Goal: Find specific fact: Find contact information

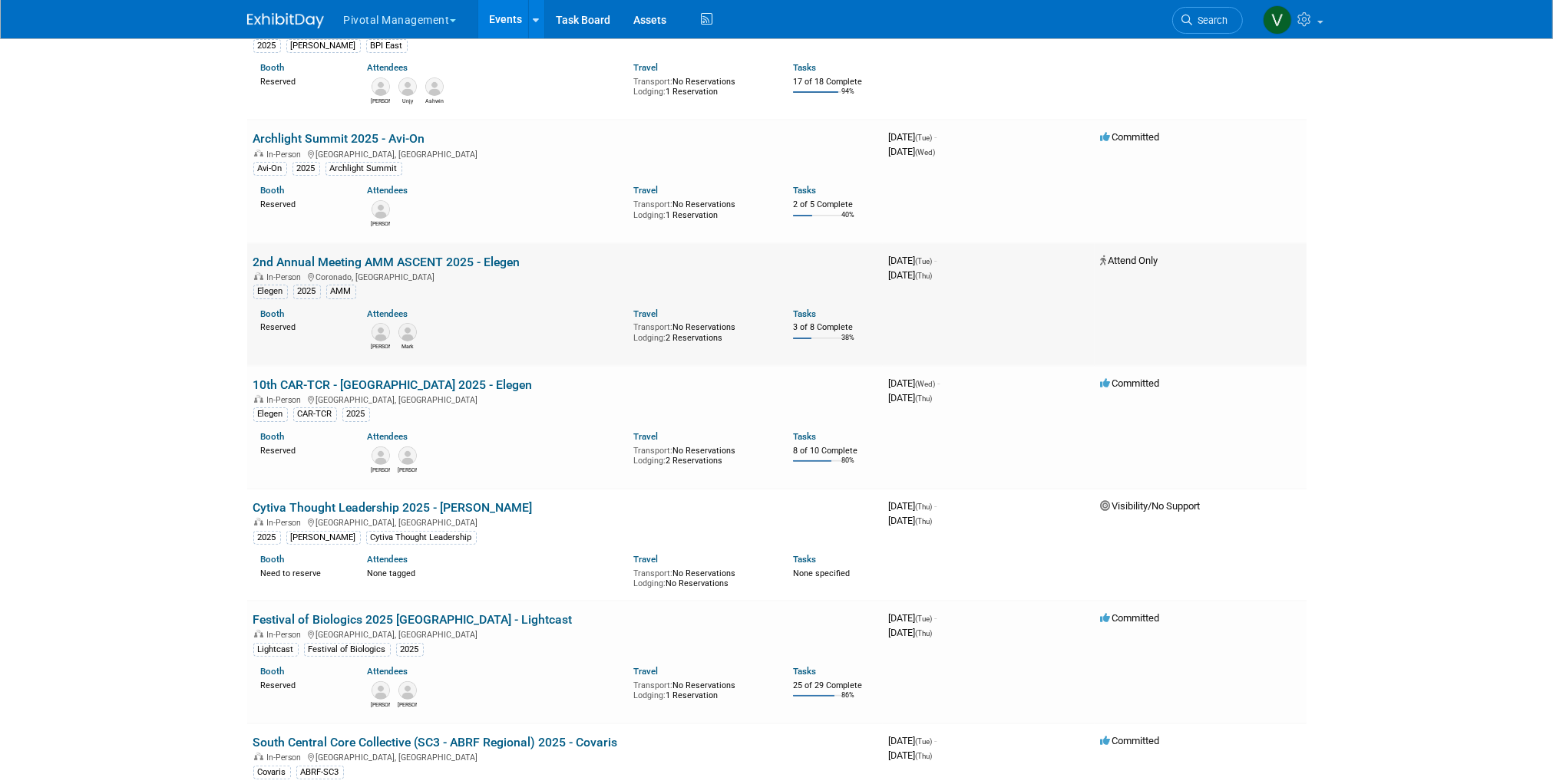
scroll to position [597, 0]
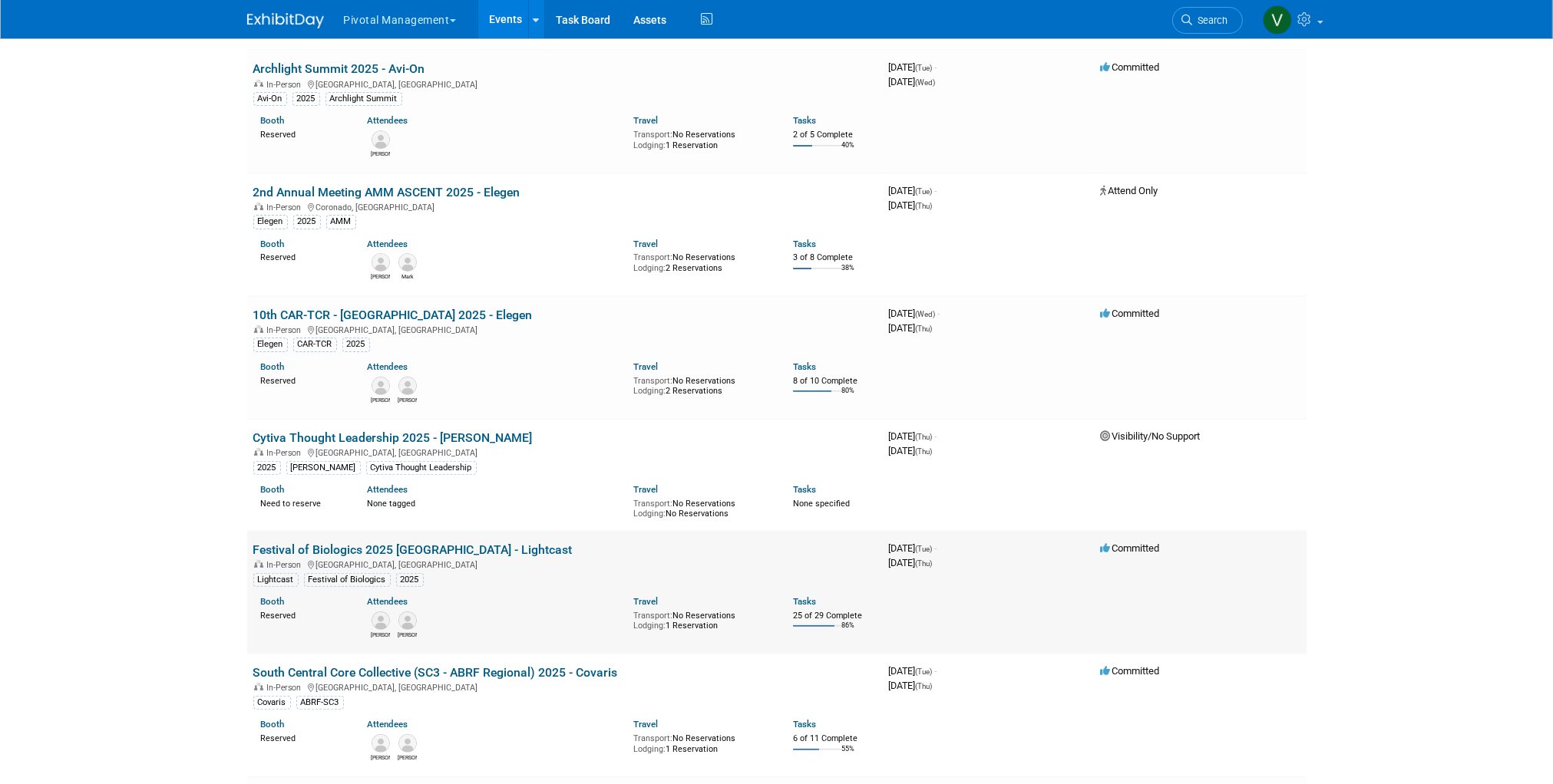
click at [431, 551] on link "Festival of Biologics 2025 [GEOGRAPHIC_DATA] - Lightcast" at bounding box center [413, 550] width 319 height 15
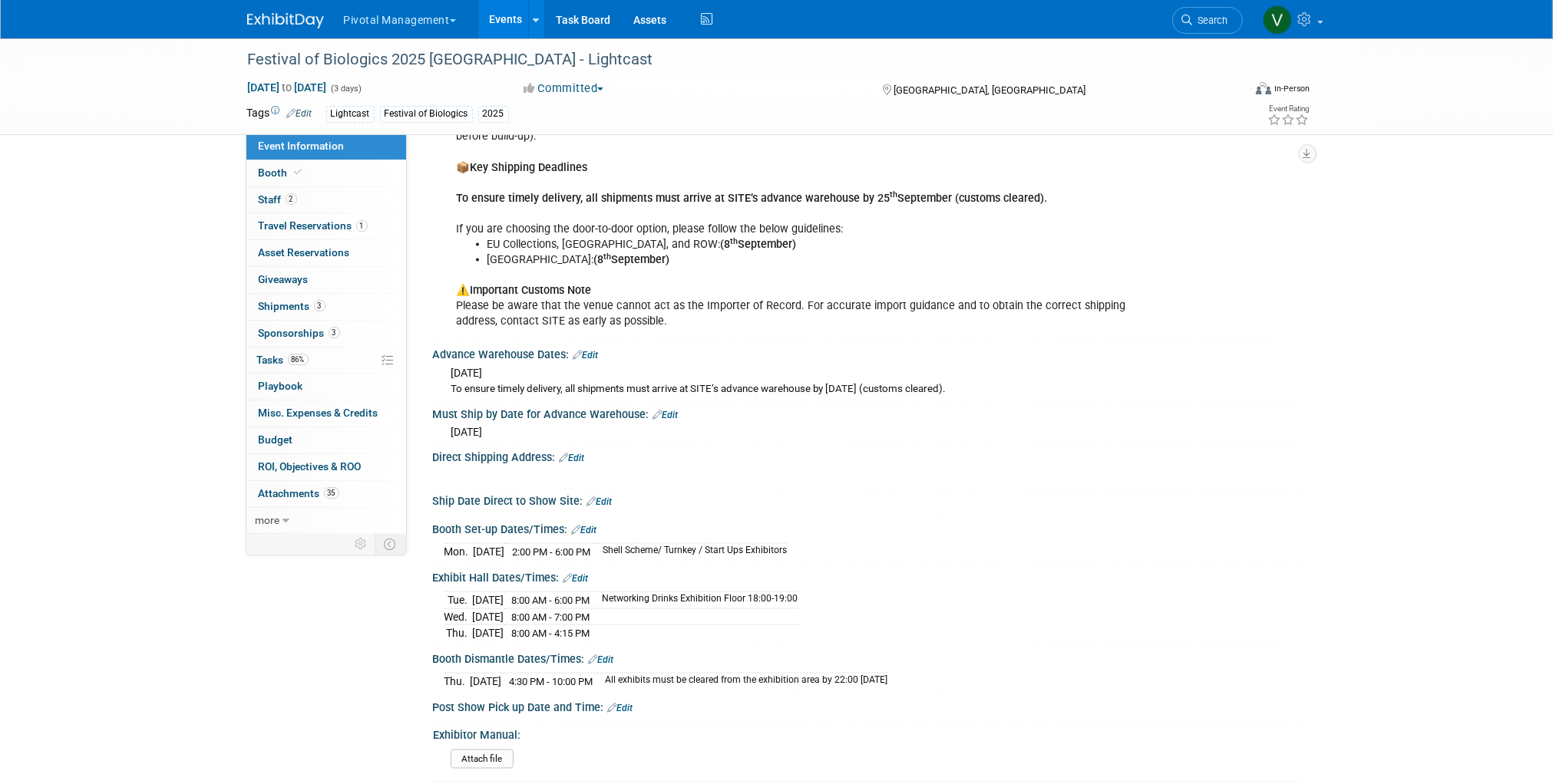
scroll to position [2805, 0]
click at [373, 20] on button "Pivotal Management" at bounding box center [409, 16] width 133 height 34
click at [508, 19] on link "Events" at bounding box center [506, 19] width 56 height 39
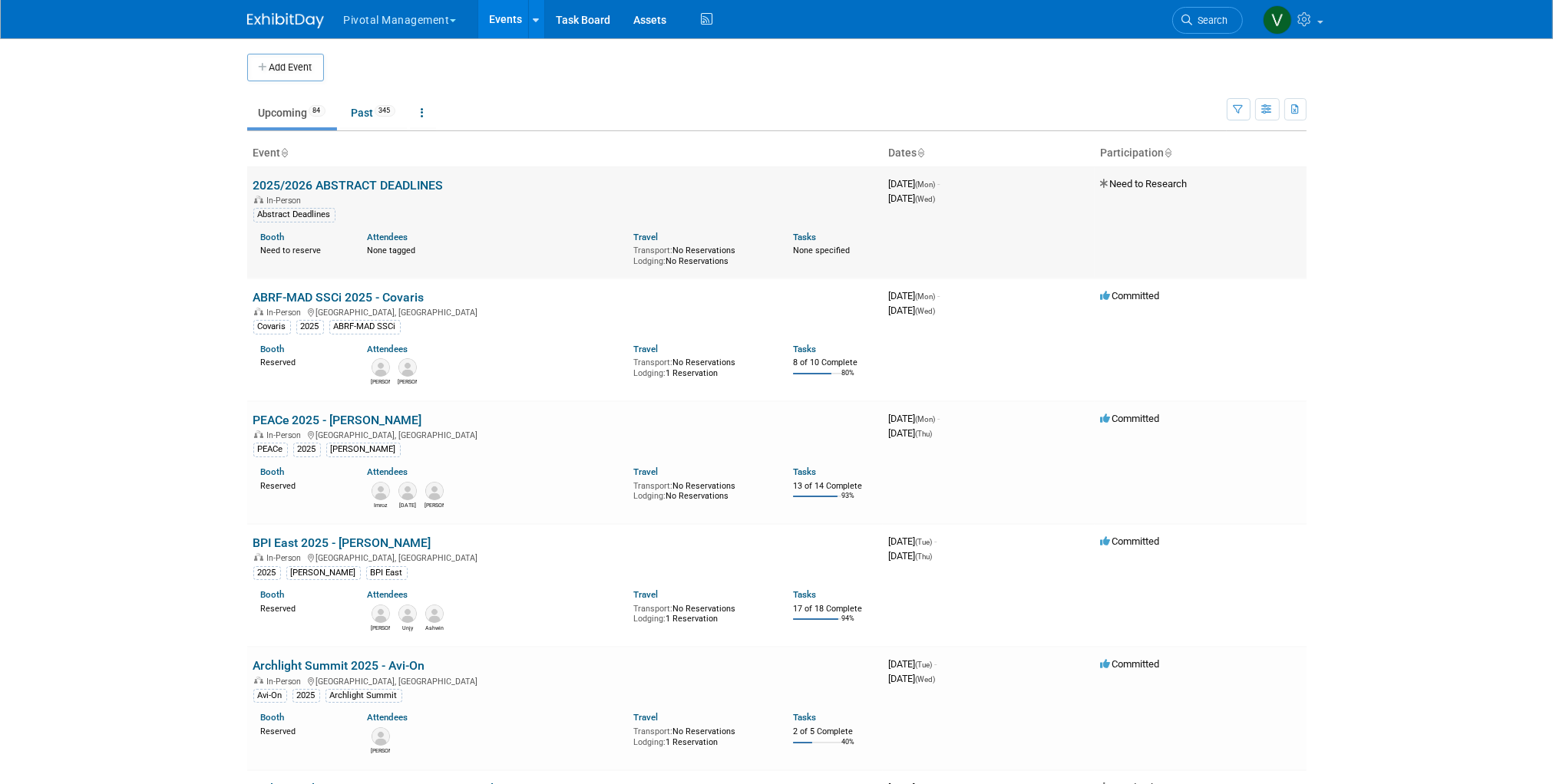
scroll to position [755, 0]
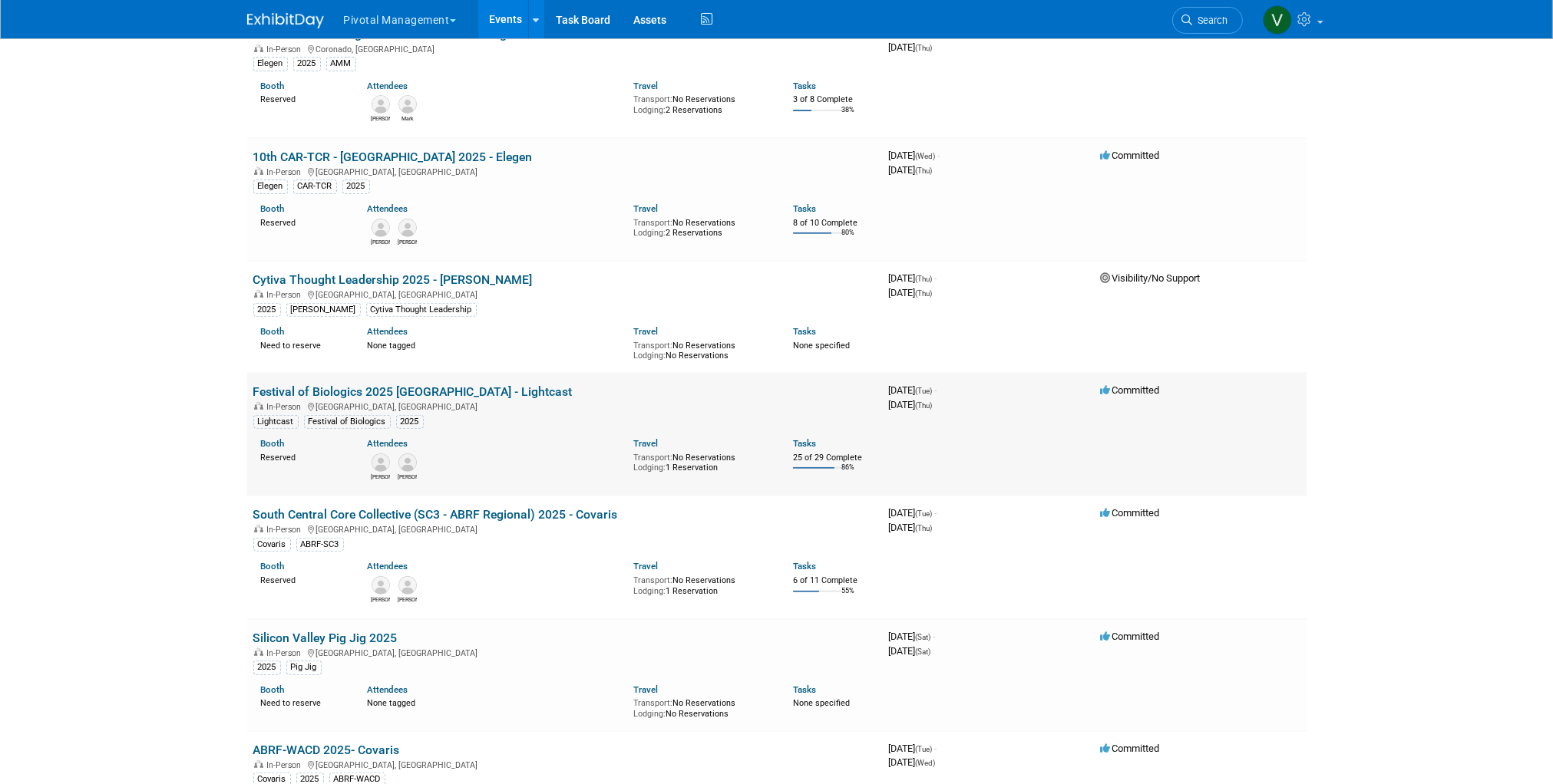
click at [377, 464] on img at bounding box center [380, 462] width 18 height 18
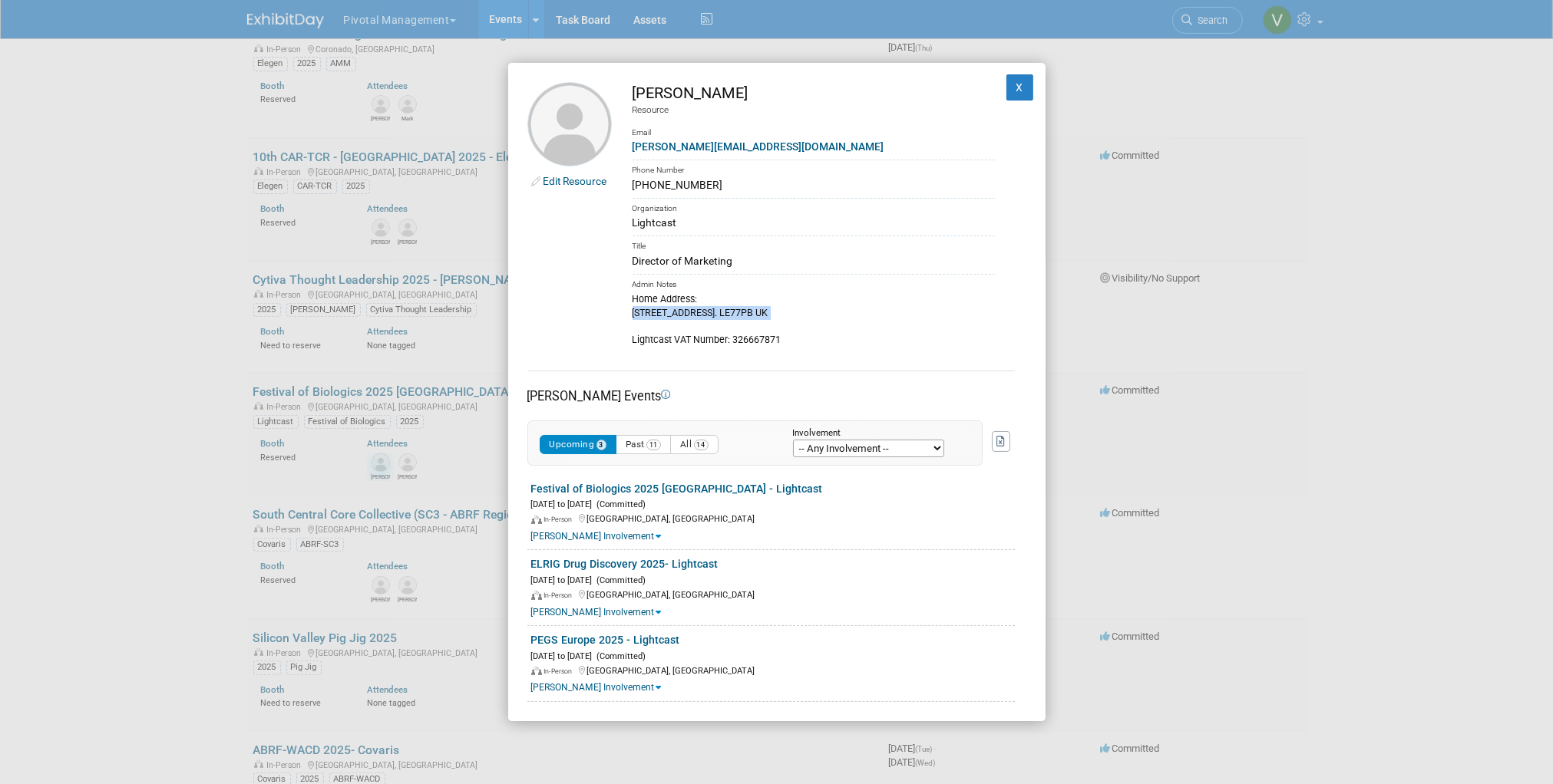
drag, startPoint x: 634, startPoint y: 316, endPoint x: 844, endPoint y: 326, distance: 210.2
click at [845, 323] on div "Home Address: [STREET_ADDRESS]. LE77PB UK Lightcast VAT Number: 326667871" at bounding box center [814, 319] width 362 height 55
copy div "[STREET_ADDRESS]. LE77PB UK"
